Goal: Transaction & Acquisition: Purchase product/service

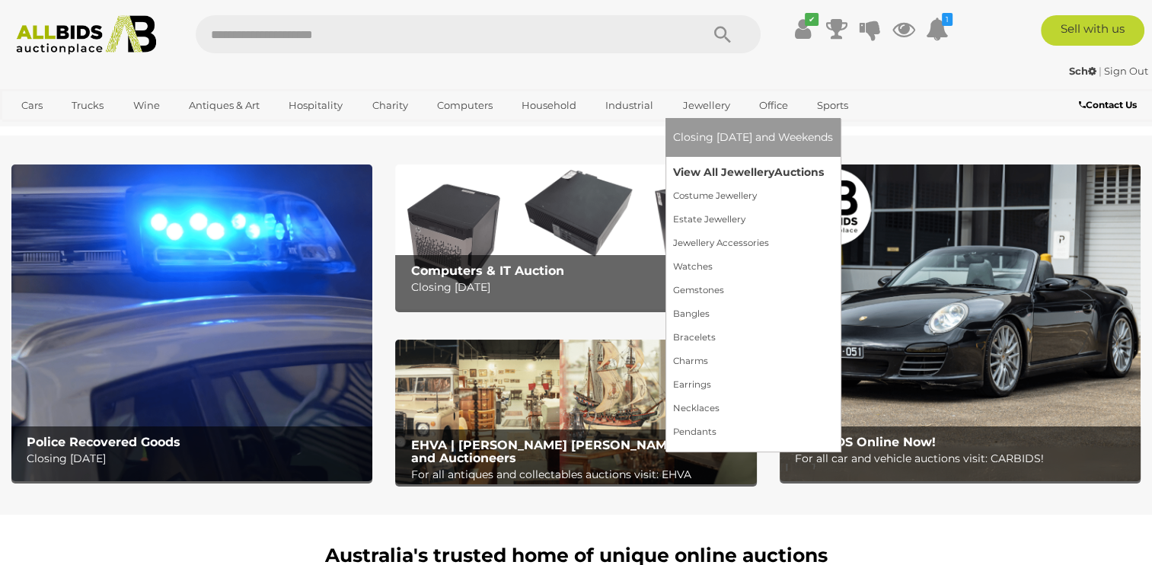
click at [696, 170] on link "View All Jewellery Auctions" at bounding box center [753, 173] width 160 height 24
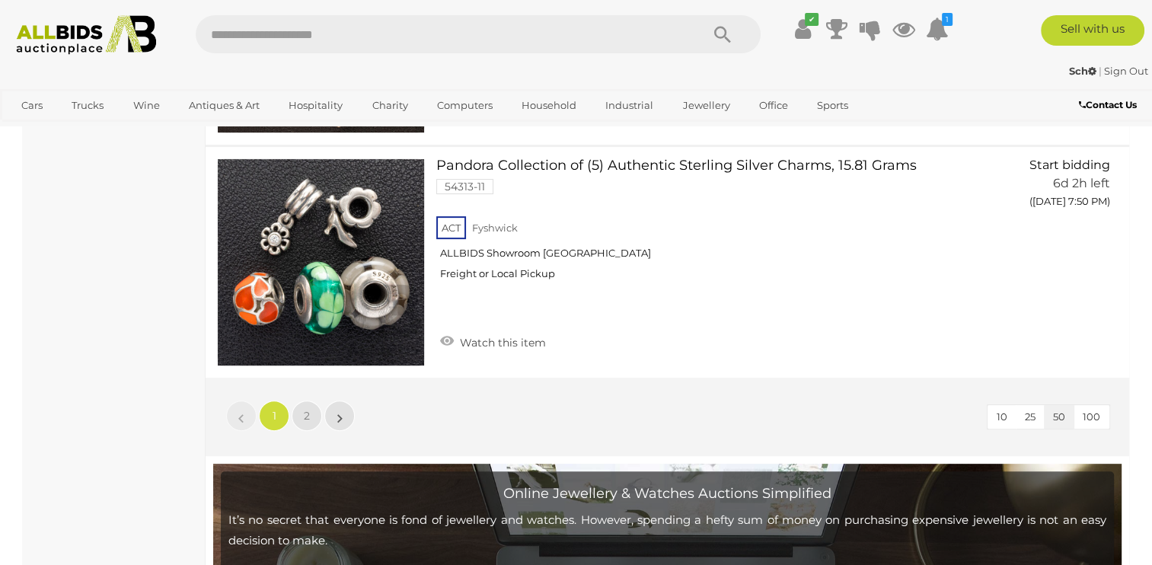
scroll to position [12007, 0]
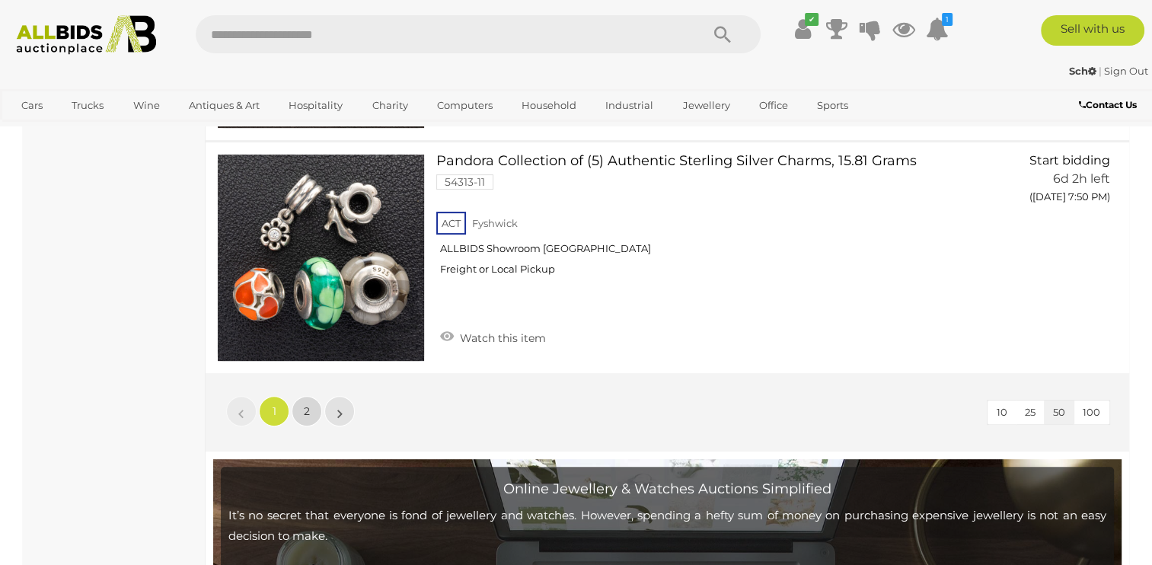
click at [309, 404] on span "2" at bounding box center [307, 411] width 6 height 14
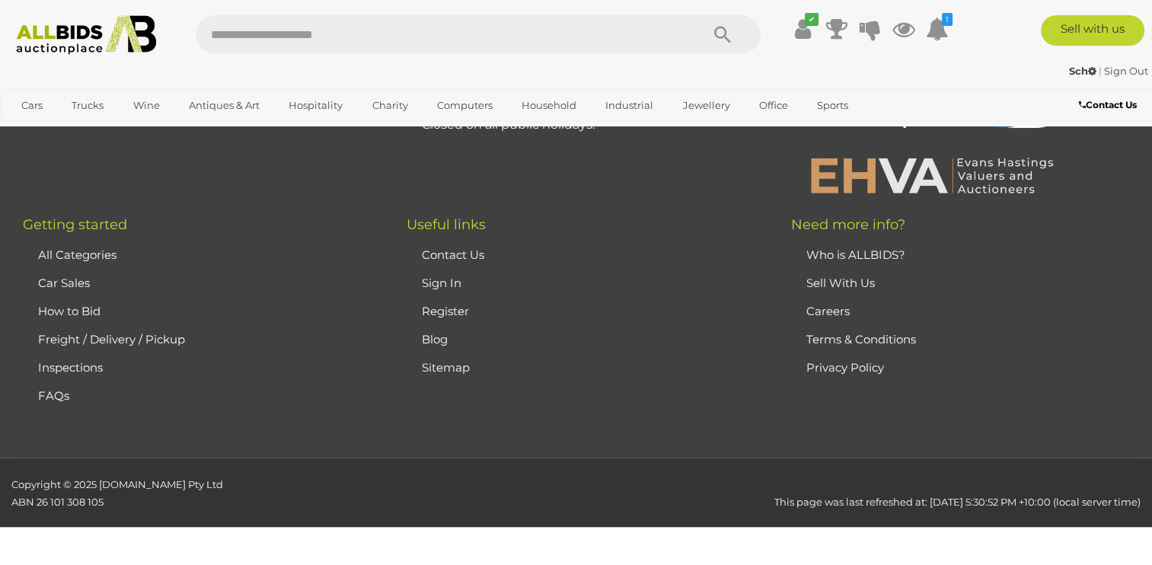
scroll to position [329, 0]
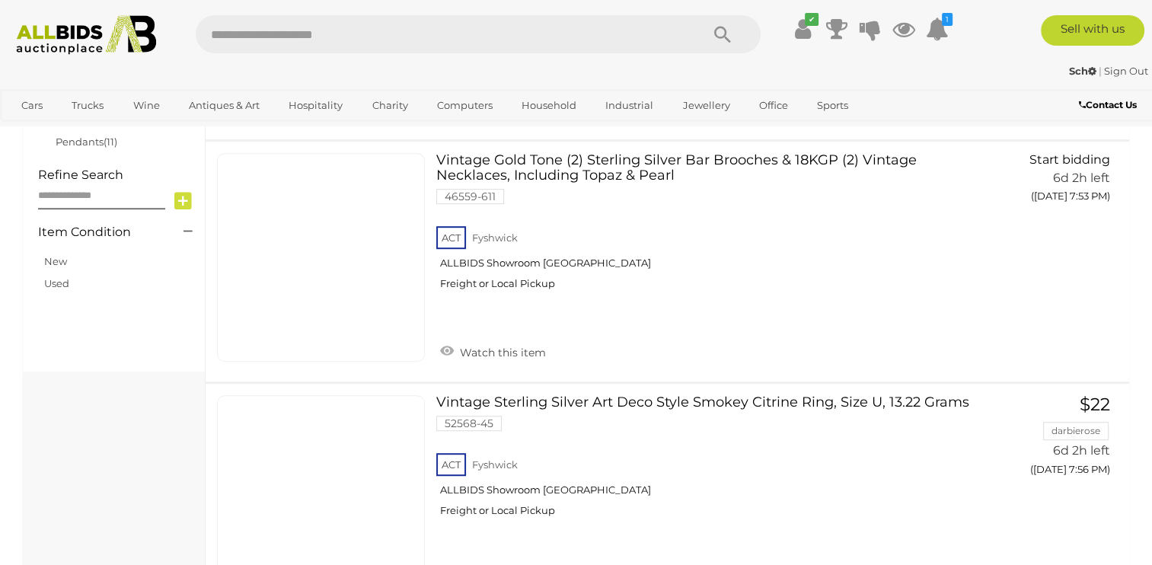
scroll to position [34, 0]
